Goal: Transaction & Acquisition: Download file/media

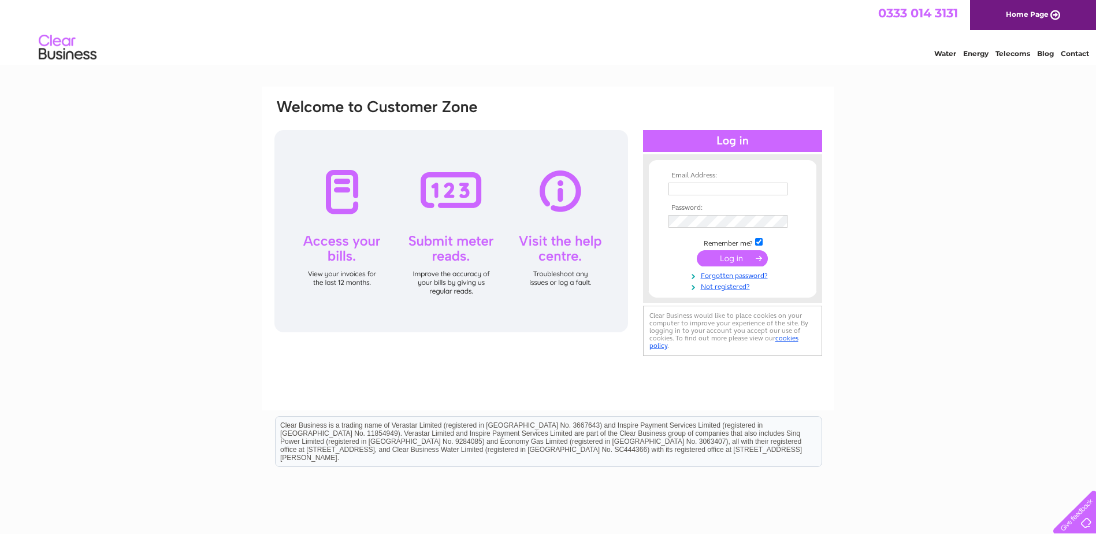
type input "anna@thefengroup.co.uk"
click at [736, 263] on input "submit" at bounding box center [732, 258] width 71 height 16
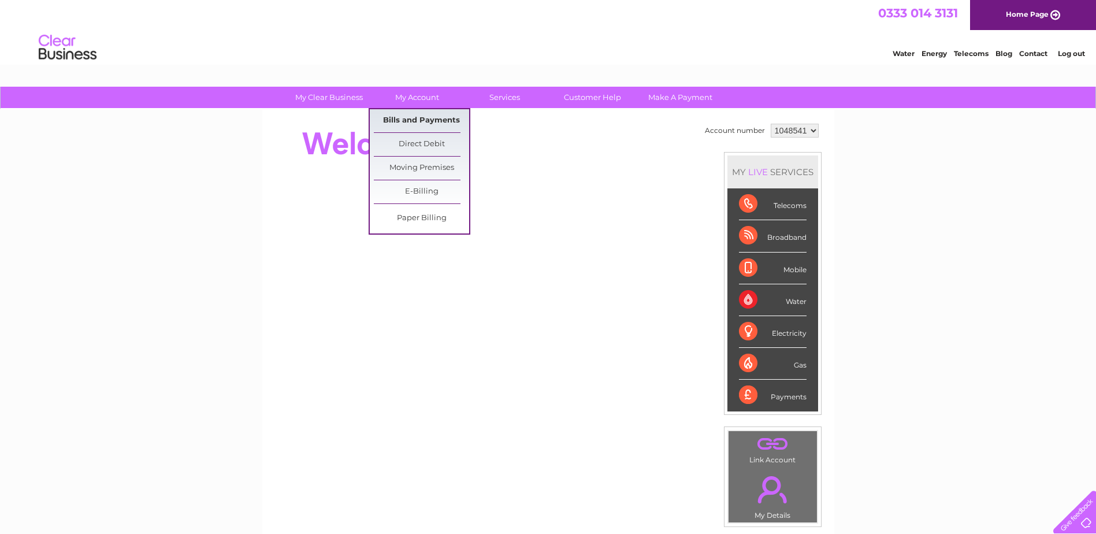
click at [425, 114] on link "Bills and Payments" at bounding box center [421, 120] width 95 height 23
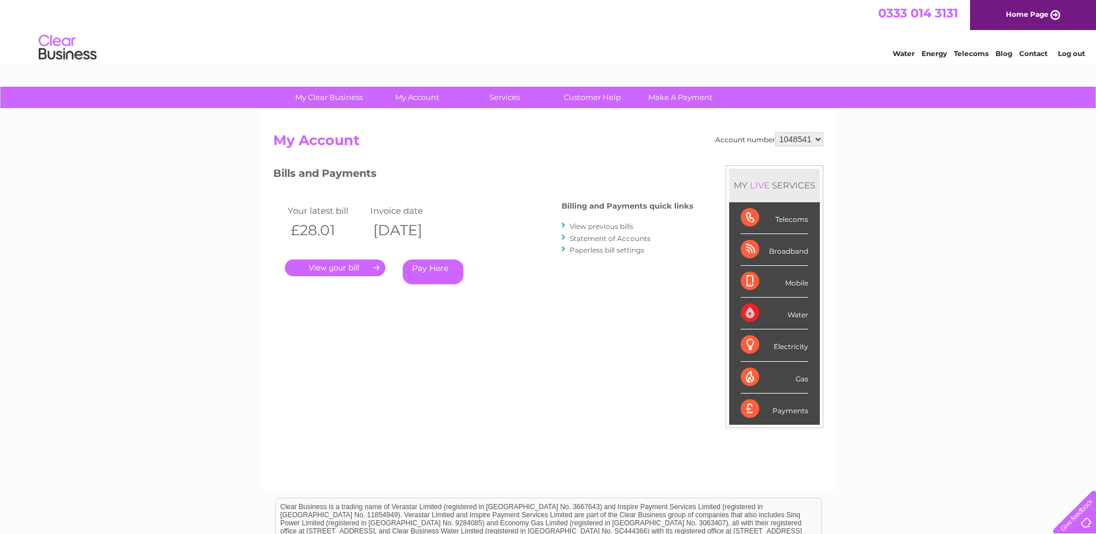
click at [355, 268] on link "." at bounding box center [335, 267] width 101 height 17
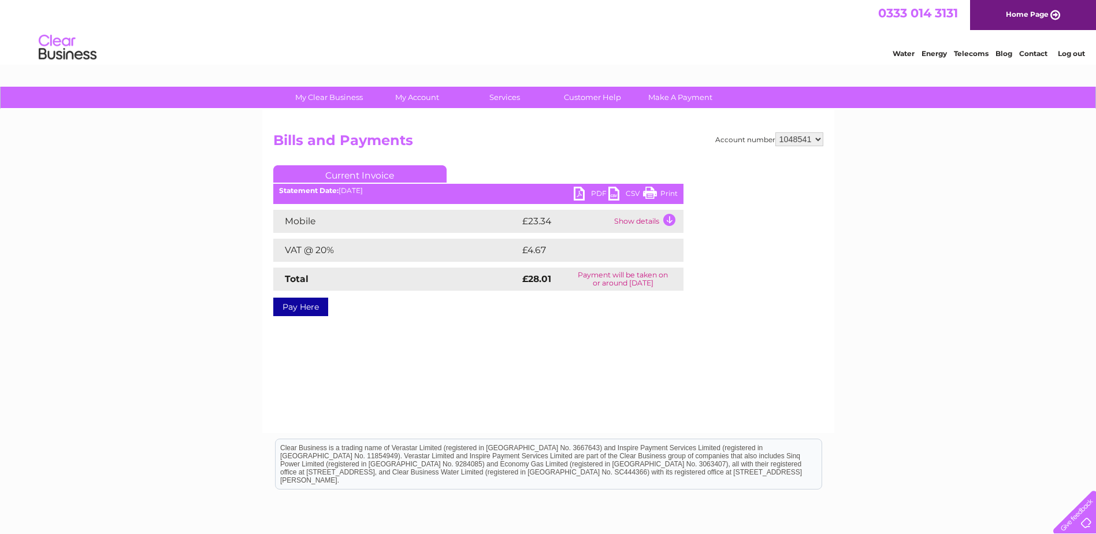
click at [598, 193] on link "PDF" at bounding box center [591, 195] width 35 height 17
